Goal: Communication & Community: Answer question/provide support

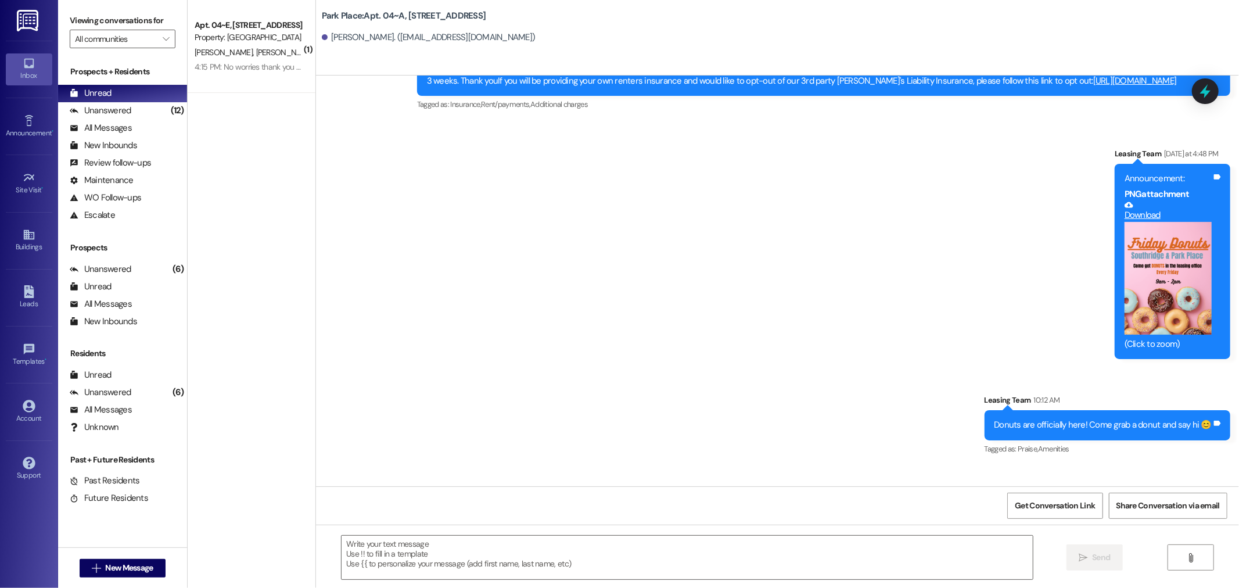
scroll to position [27132, 0]
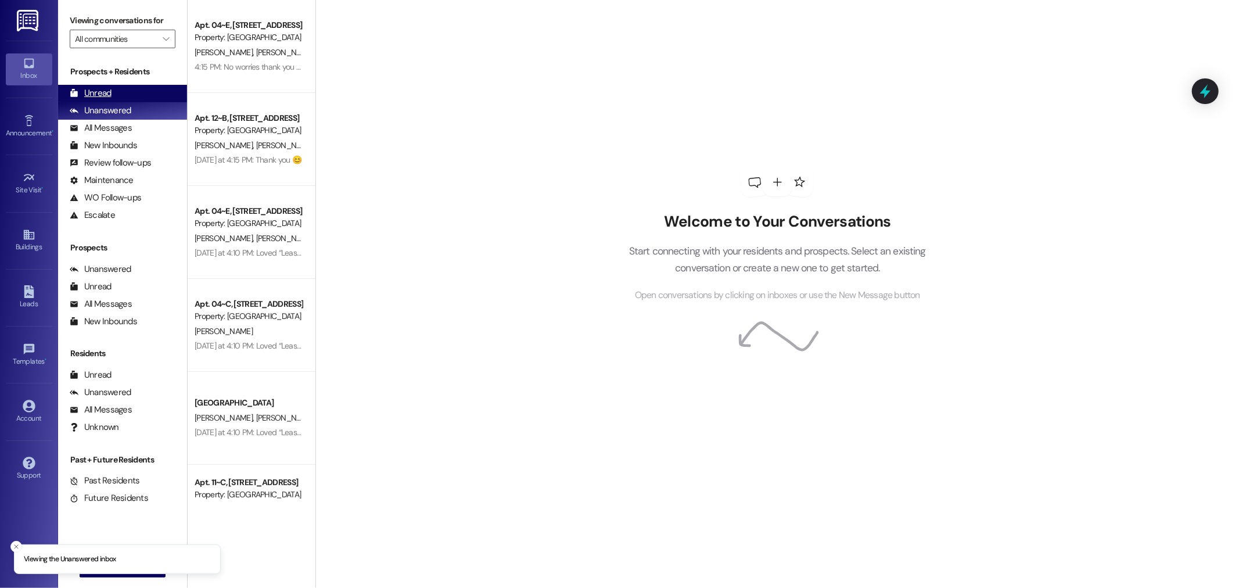
click at [110, 95] on div "Unread" at bounding box center [91, 93] width 42 height 12
